Goal: Navigation & Orientation: Find specific page/section

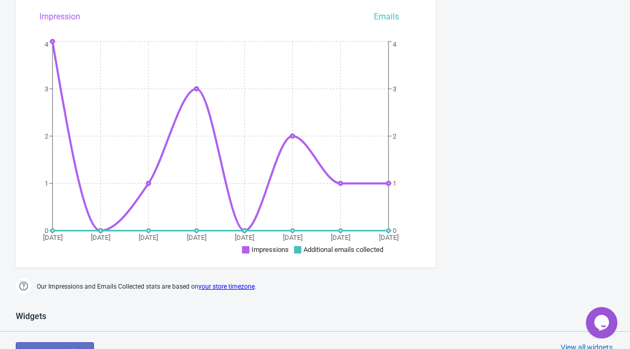
scroll to position [225, 0]
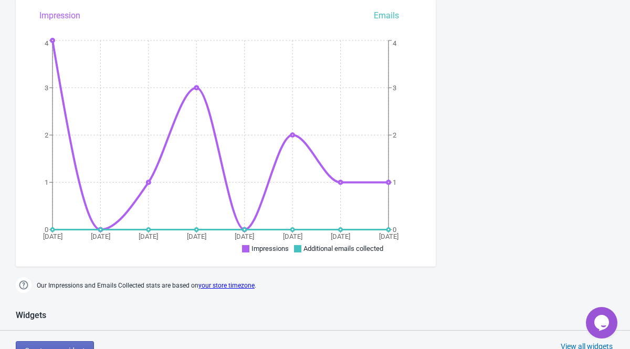
click at [294, 251] on icon at bounding box center [297, 248] width 7 height 7
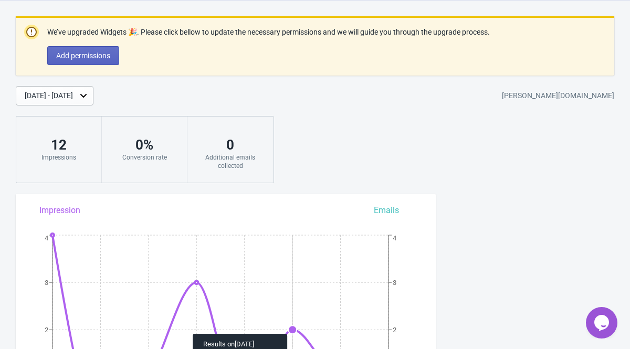
scroll to position [0, 0]
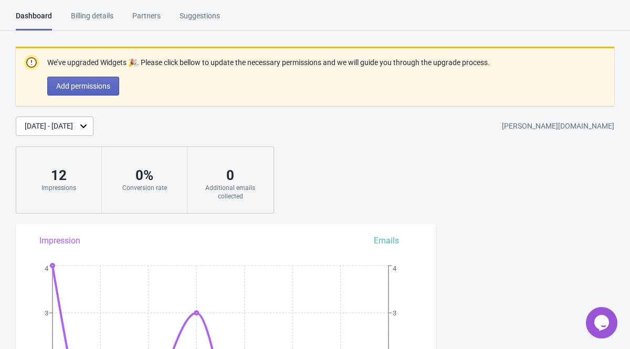
click at [113, 12] on div "Billing details" at bounding box center [92, 20] width 43 height 18
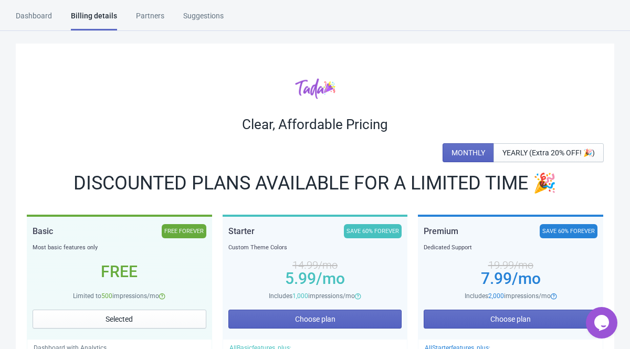
click at [154, 18] on div "Partners" at bounding box center [150, 20] width 28 height 18
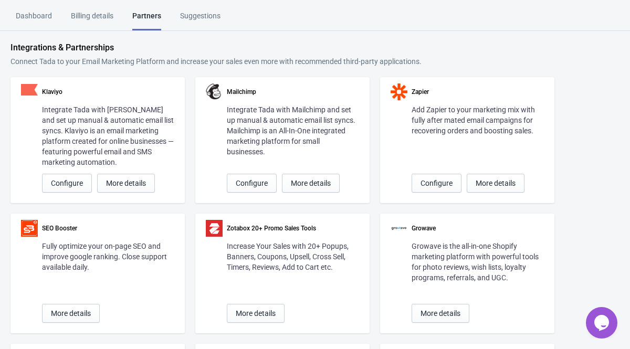
click at [207, 15] on div "Suggestions" at bounding box center [200, 20] width 40 height 18
click at [45, 6] on html "Dashboard Billing details Partners Suggestions Dashboard Billing details Partne…" at bounding box center [315, 174] width 630 height 349
click at [45, 16] on div "Dashboard" at bounding box center [34, 20] width 36 height 18
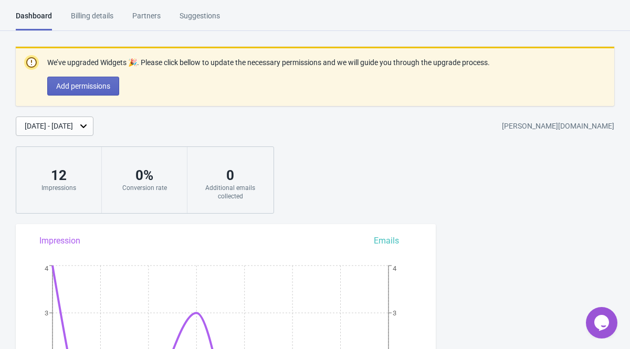
click at [89, 127] on icon at bounding box center [83, 126] width 11 height 11
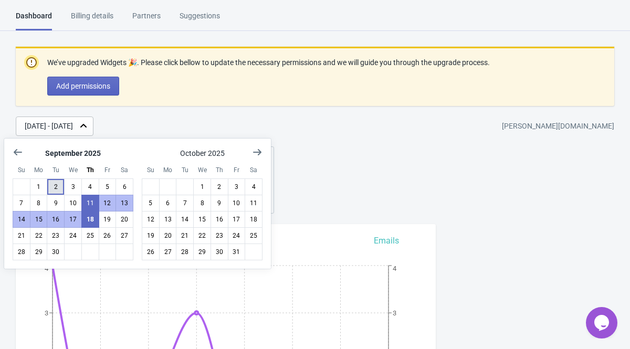
click at [47, 184] on button "2" at bounding box center [56, 187] width 18 height 17
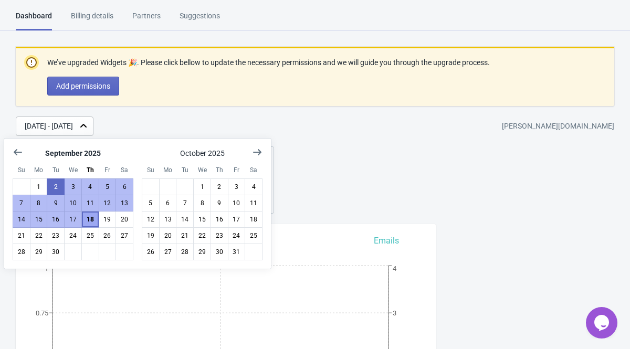
click at [88, 222] on button "18" at bounding box center [90, 219] width 18 height 17
click at [338, 151] on div "We’ve upgraded Widgets 🎉. Please click bellow to update the necessary permissio…" at bounding box center [315, 130] width 630 height 167
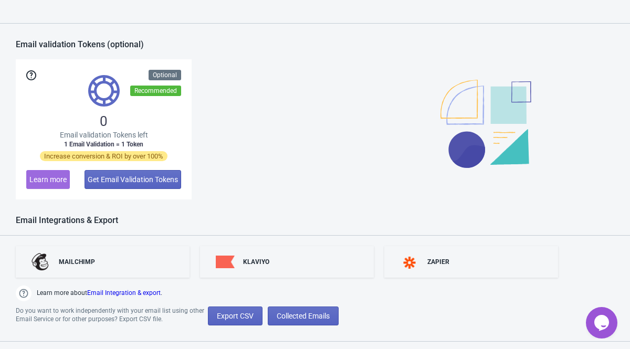
scroll to position [839, 0]
